Goal: Book appointment/travel/reservation

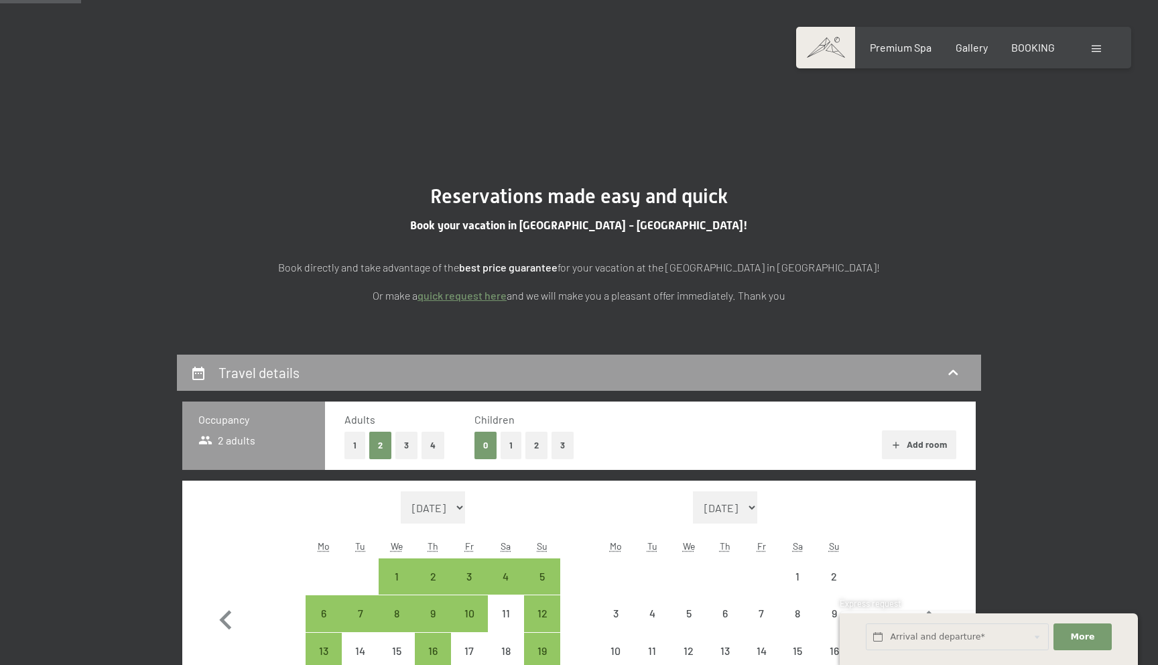
select select "[DATE]"
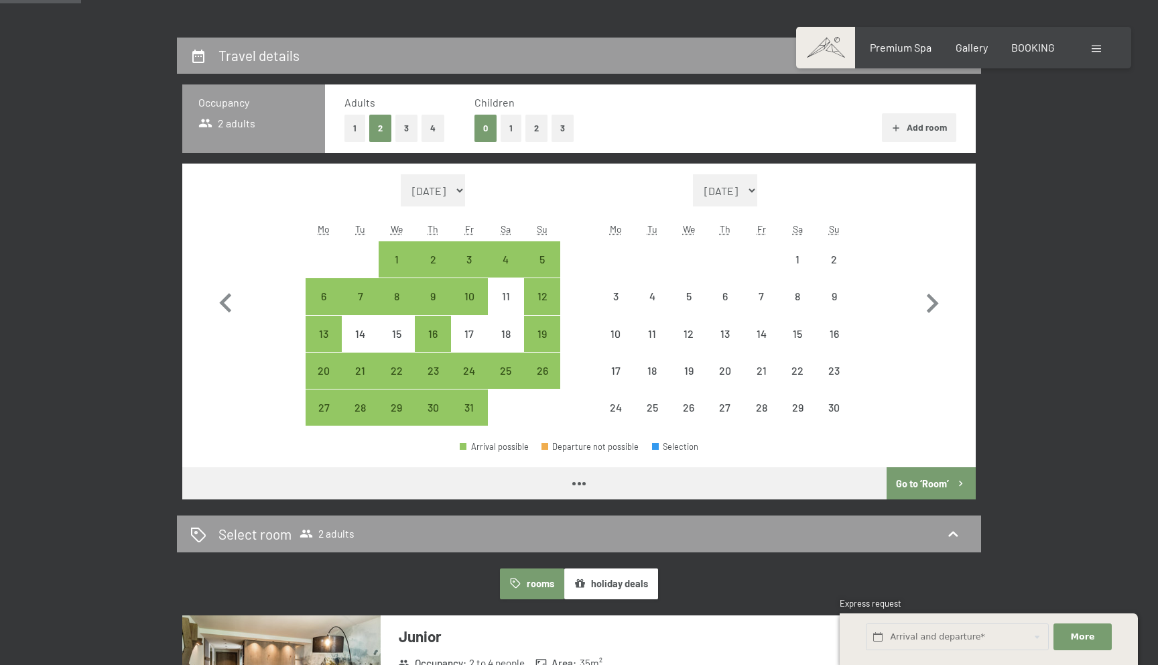
click at [920, 295] on icon "button" at bounding box center [931, 303] width 39 height 39
select select "[DATE]"
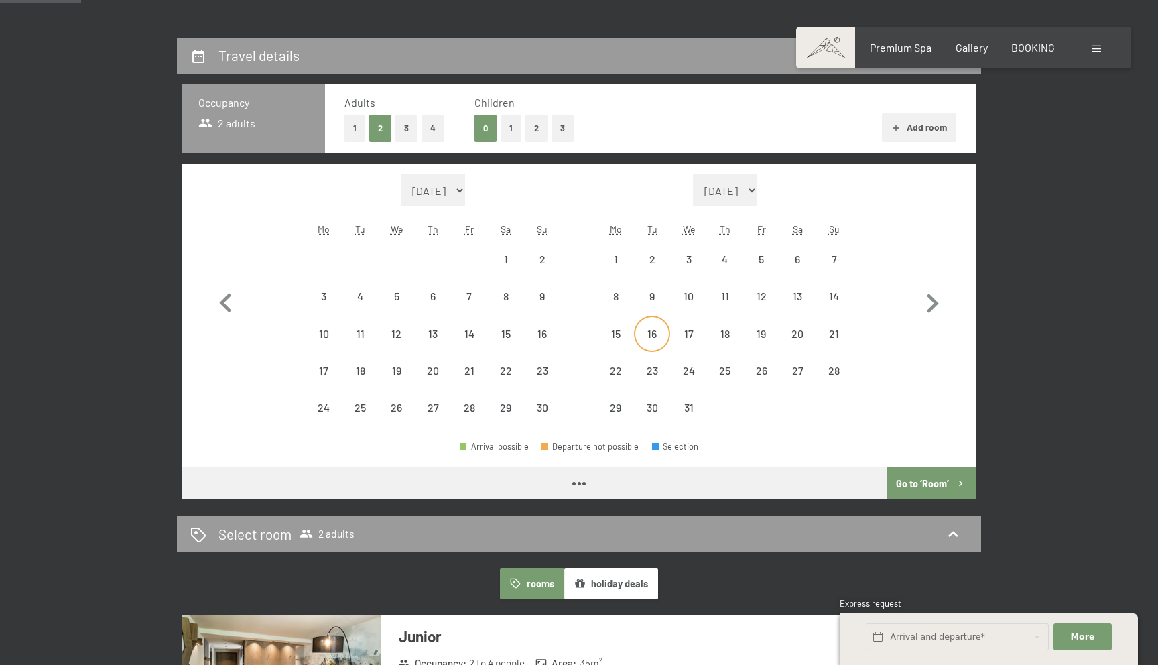
select select "[DATE]"
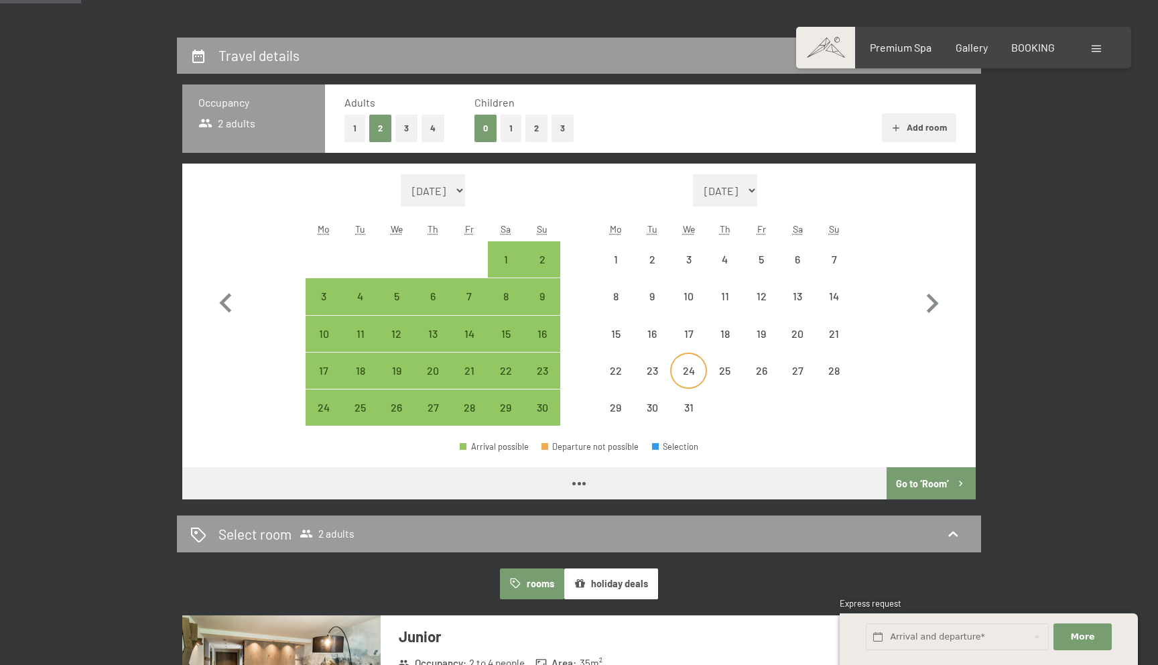
select select "[DATE]"
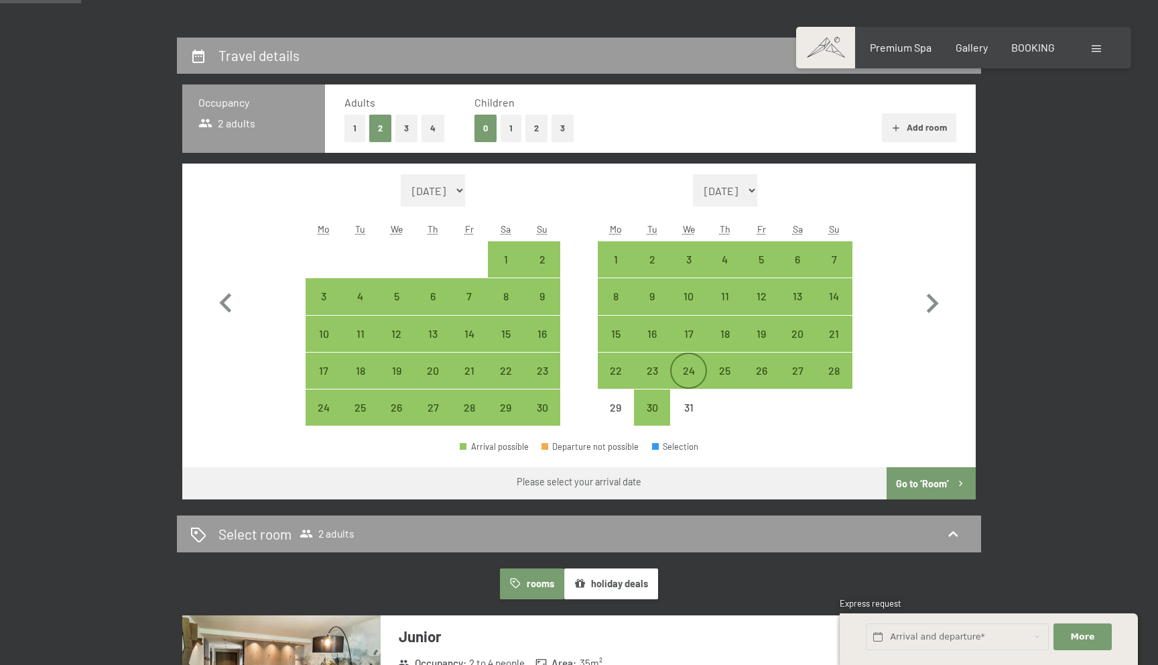
click at [691, 371] on div "24" at bounding box center [687, 381] width 33 height 33
select select "[DATE]"
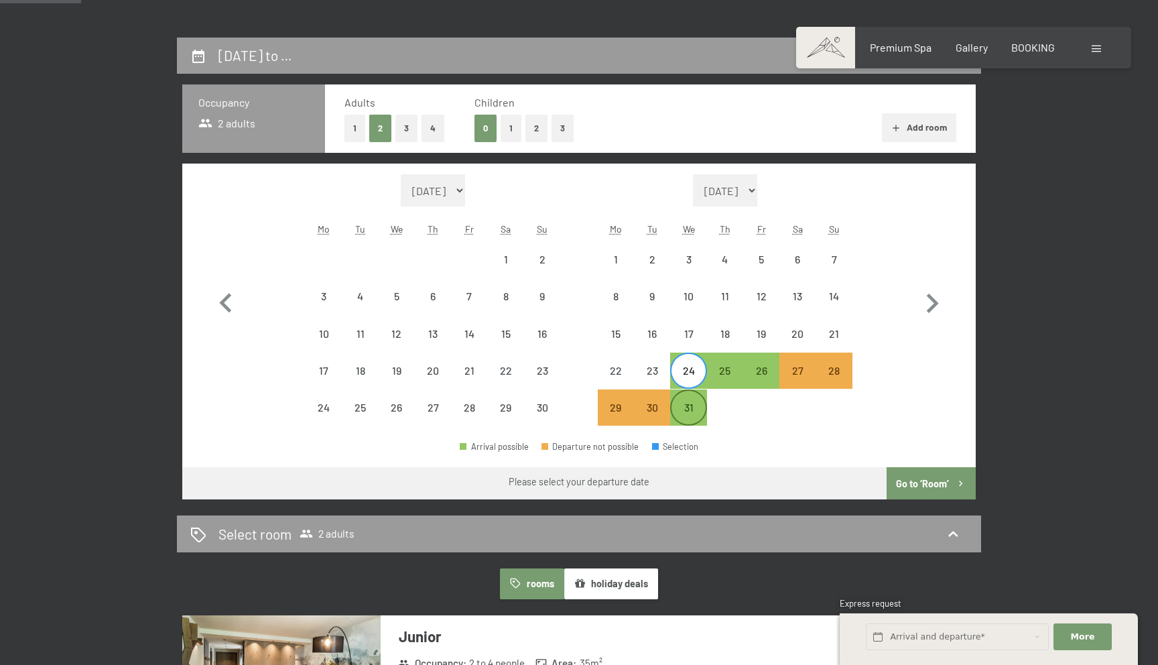
click at [689, 409] on div "31" at bounding box center [687, 418] width 33 height 33
select select "[DATE]"
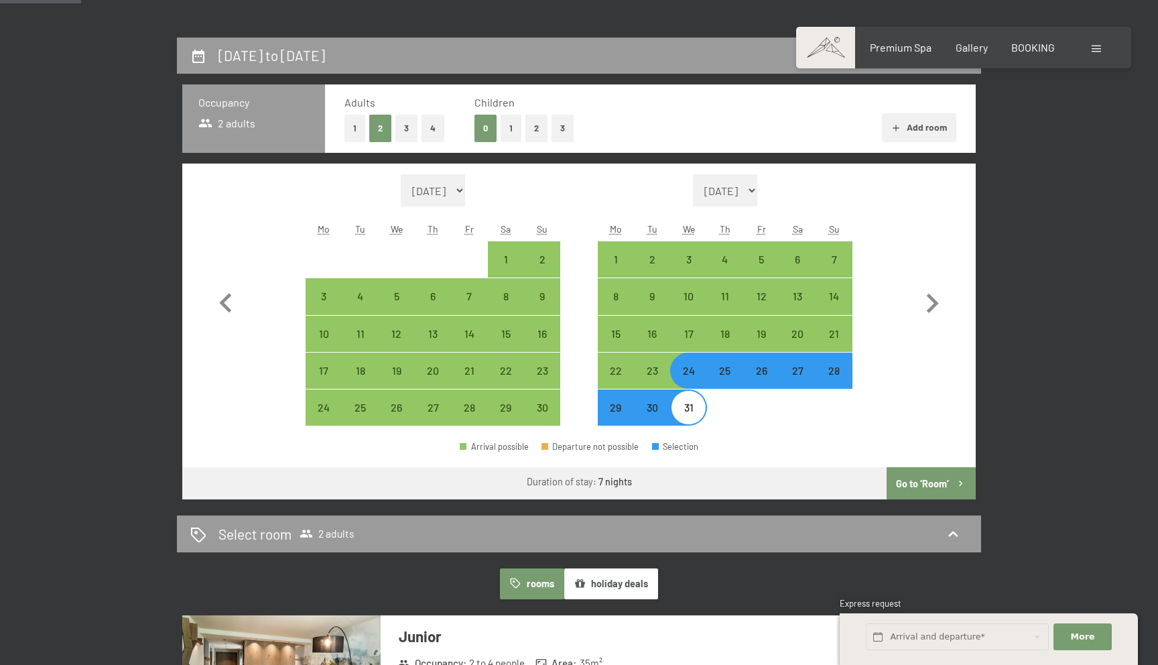
click at [923, 483] on button "Go to ‘Room’" at bounding box center [930, 483] width 89 height 32
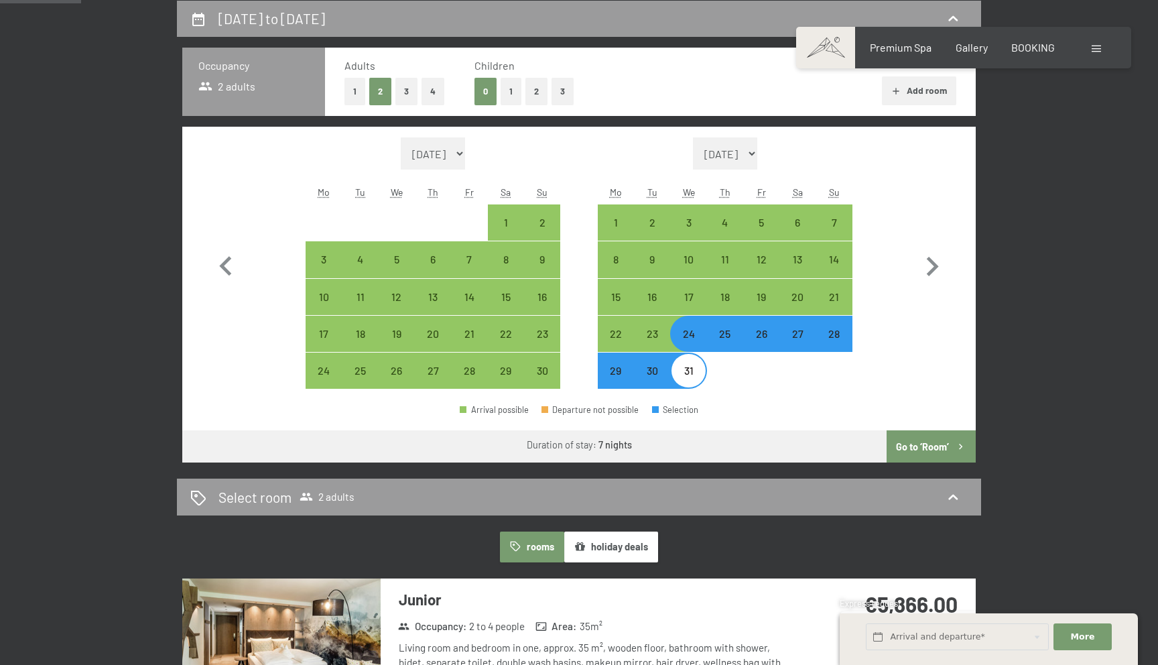
select select "[DATE]"
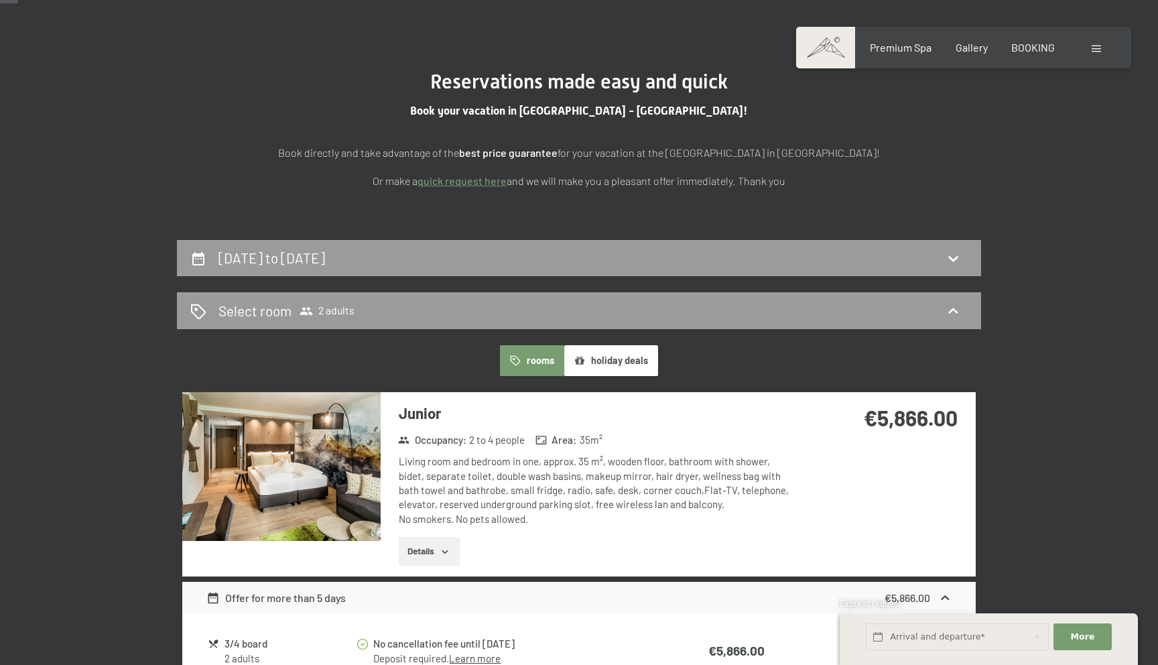
scroll to position [0, 0]
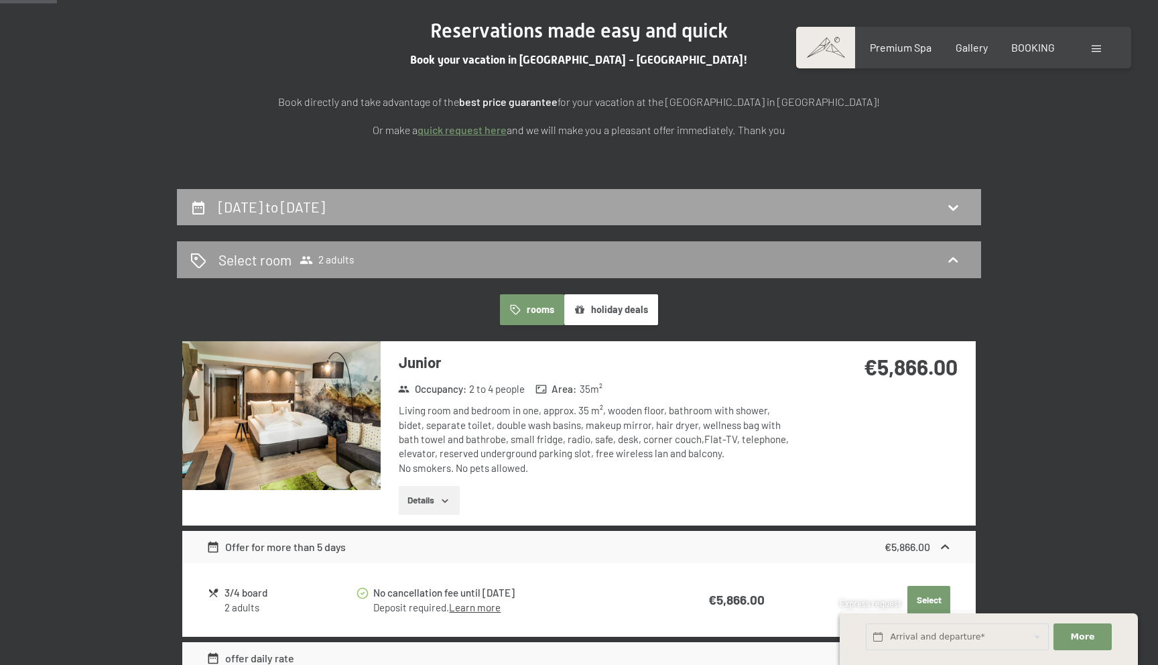
click at [585, 205] on div "[DATE] to [DATE]" at bounding box center [578, 206] width 777 height 19
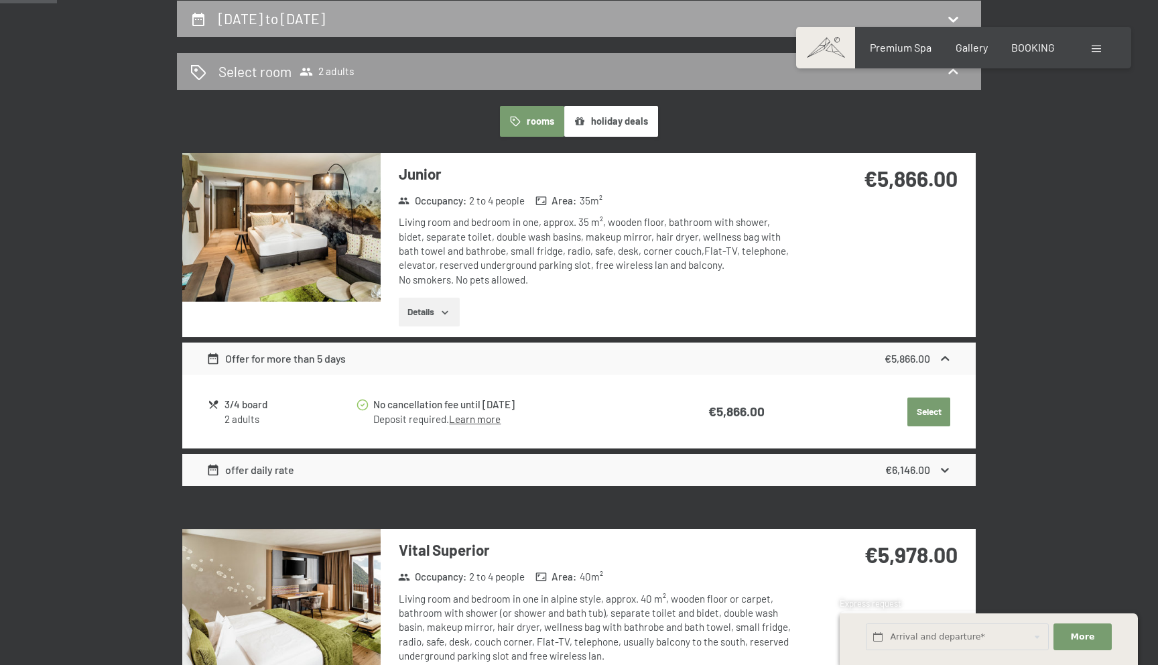
select select "[DATE]"
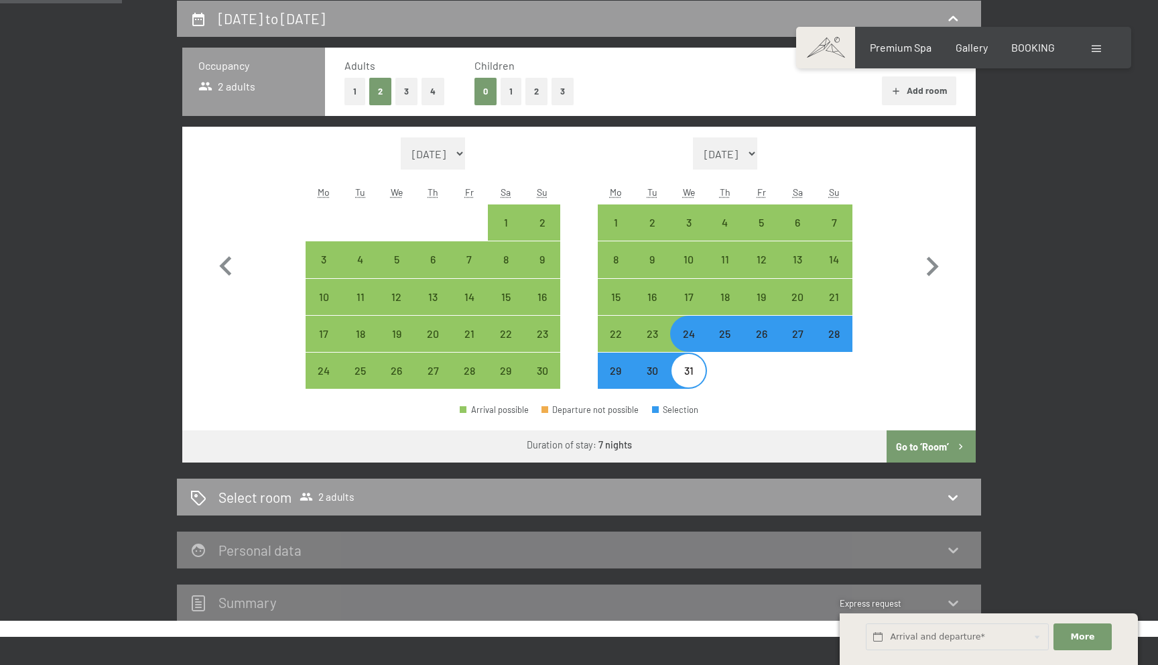
click at [689, 332] on div "24" at bounding box center [687, 344] width 33 height 33
select select "[DATE]"
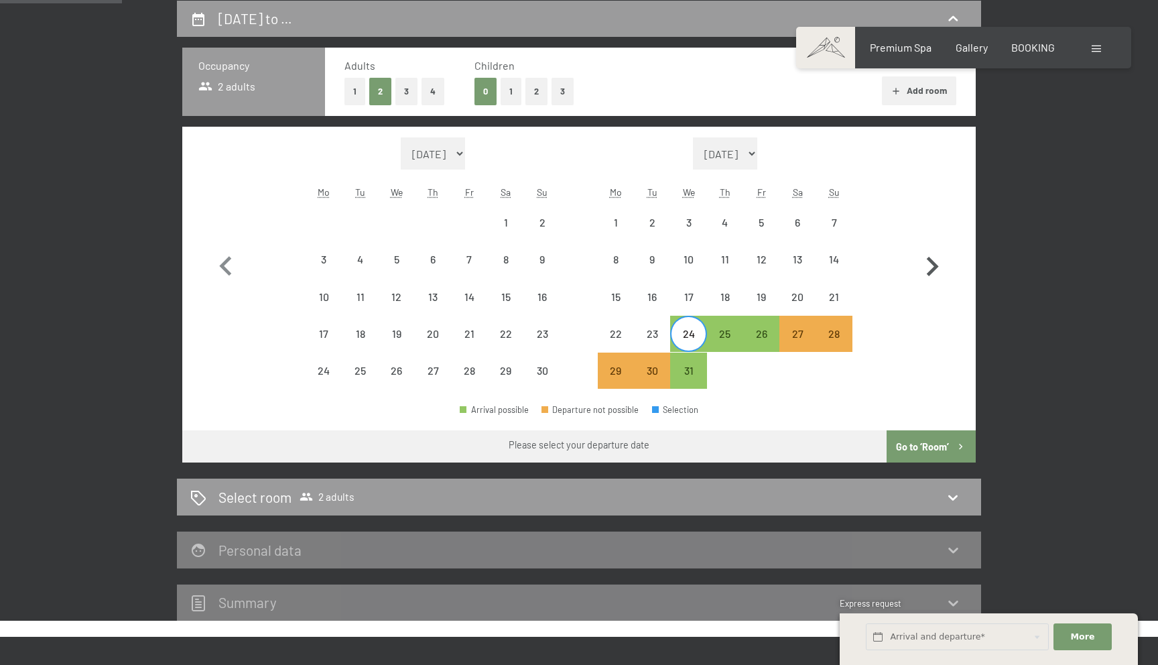
click at [918, 260] on icon "button" at bounding box center [931, 266] width 39 height 39
select select "[DATE]"
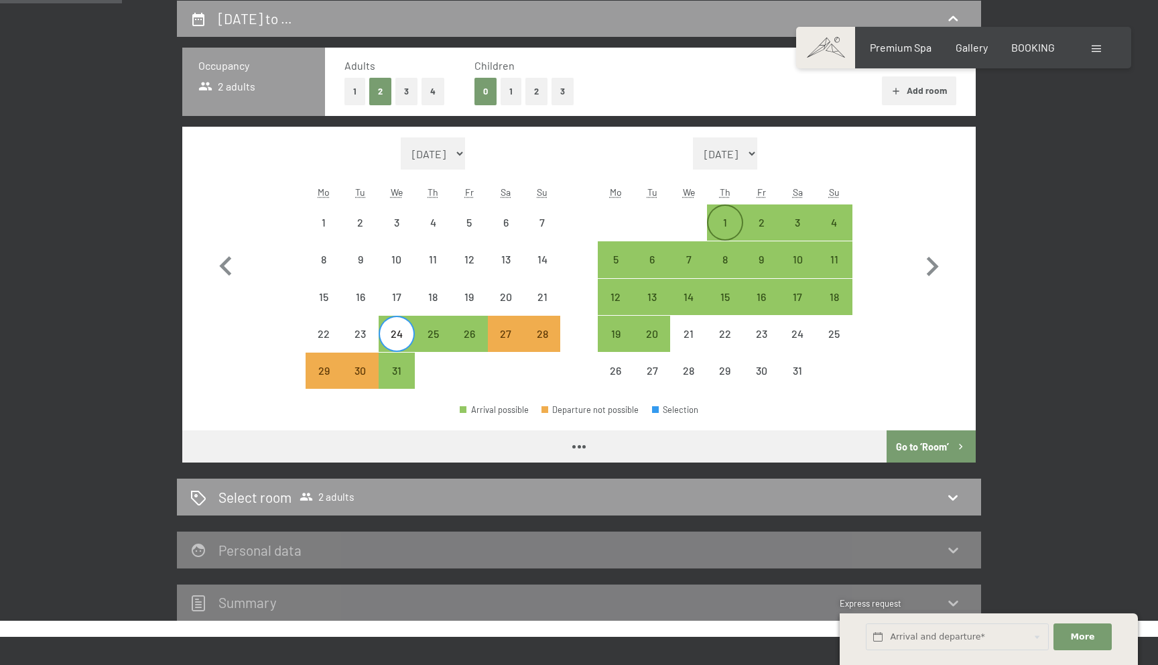
select select "[DATE]"
click at [723, 214] on div "1" at bounding box center [724, 222] width 33 height 33
select select "[DATE]"
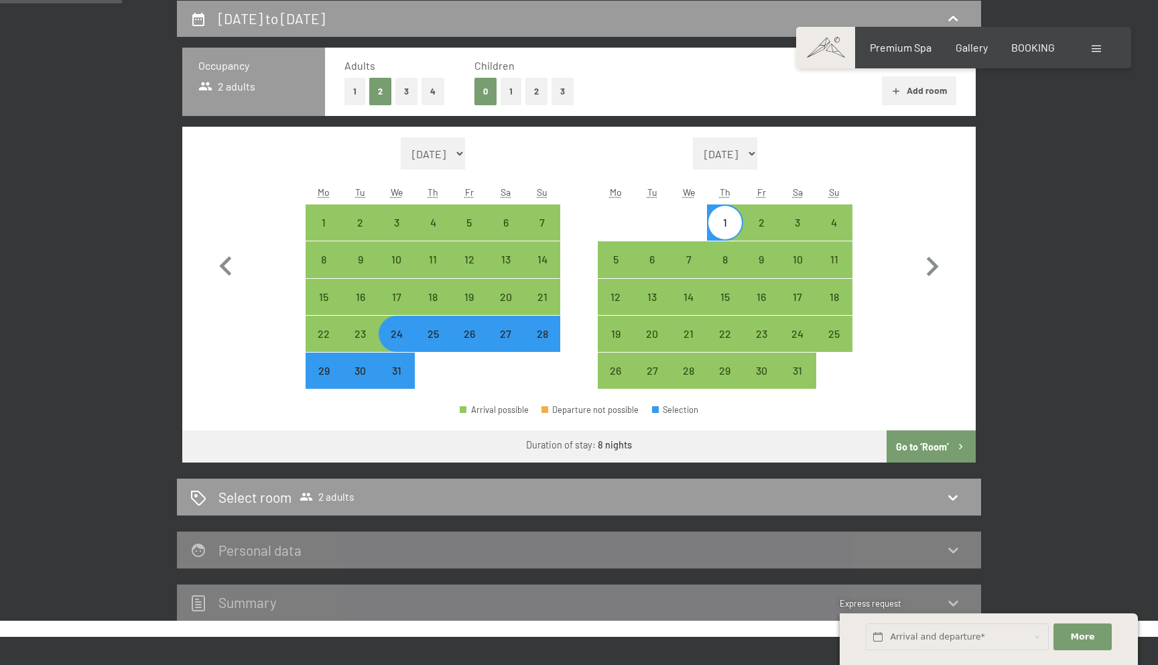
click at [923, 450] on button "Go to ‘Room’" at bounding box center [930, 446] width 89 height 32
select select "[DATE]"
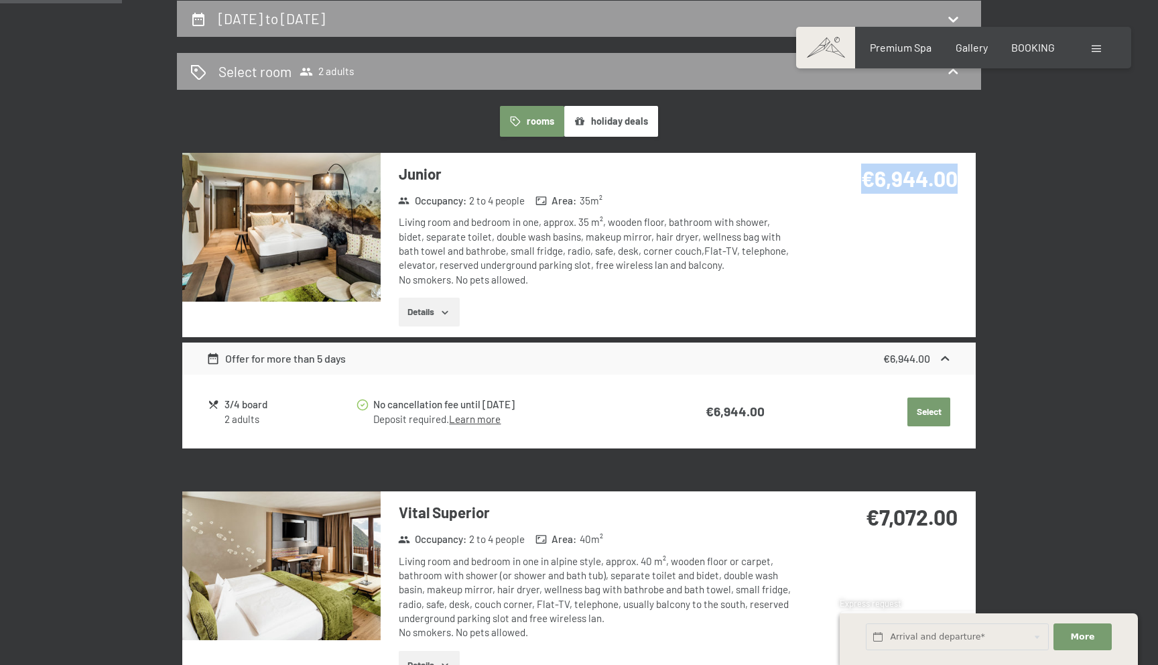
drag, startPoint x: 861, startPoint y: 177, endPoint x: 952, endPoint y: 177, distance: 91.1
click at [952, 177] on strong "€6,944.00" at bounding box center [909, 177] width 96 height 25
copy strong "€6,944.00"
